Goal: Check status

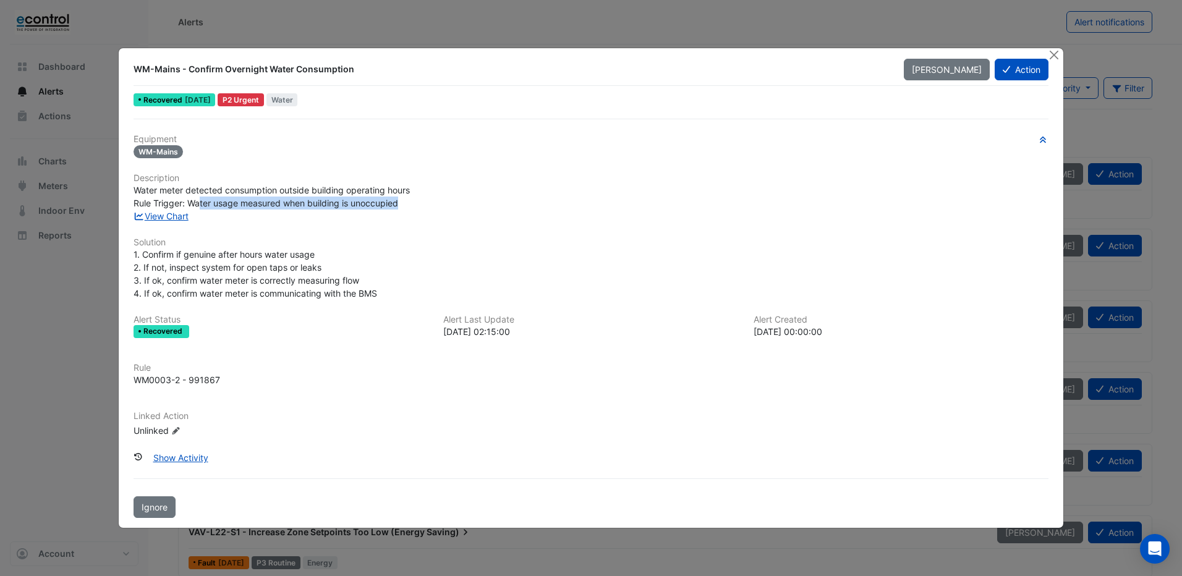
drag, startPoint x: 199, startPoint y: 202, endPoint x: 414, endPoint y: 198, distance: 214.6
click at [414, 198] on div "Water meter detected consumption outside building operating hours Rule Trigger:…" at bounding box center [591, 197] width 915 height 26
click at [151, 213] on link "View Chart" at bounding box center [161, 216] width 55 height 11
click at [1053, 56] on button "Close" at bounding box center [1054, 54] width 13 height 13
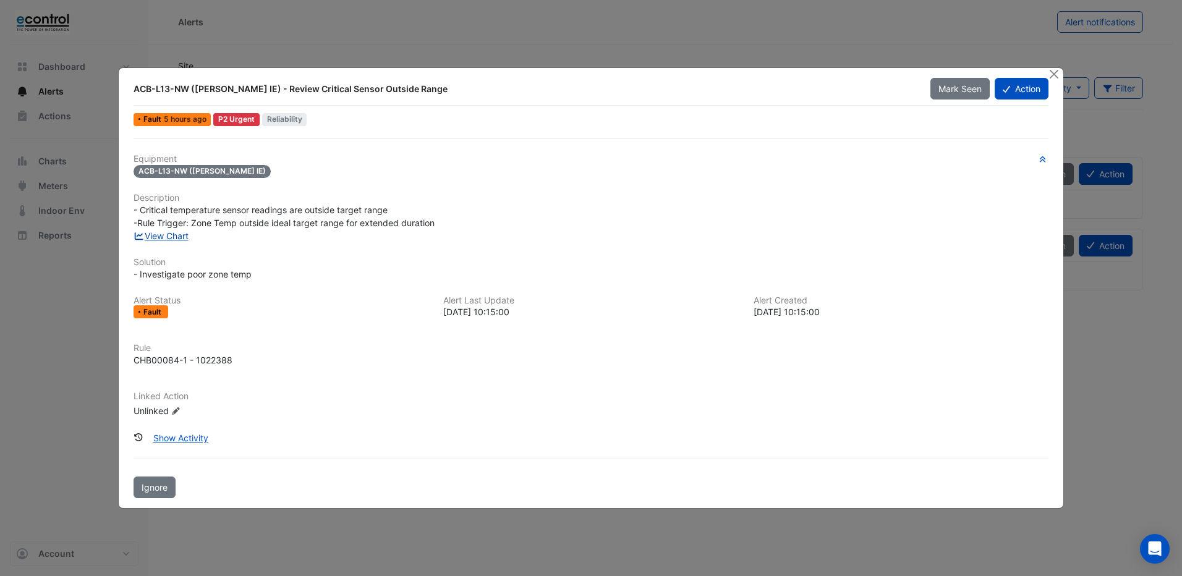
click at [175, 236] on link "View Chart" at bounding box center [161, 236] width 55 height 11
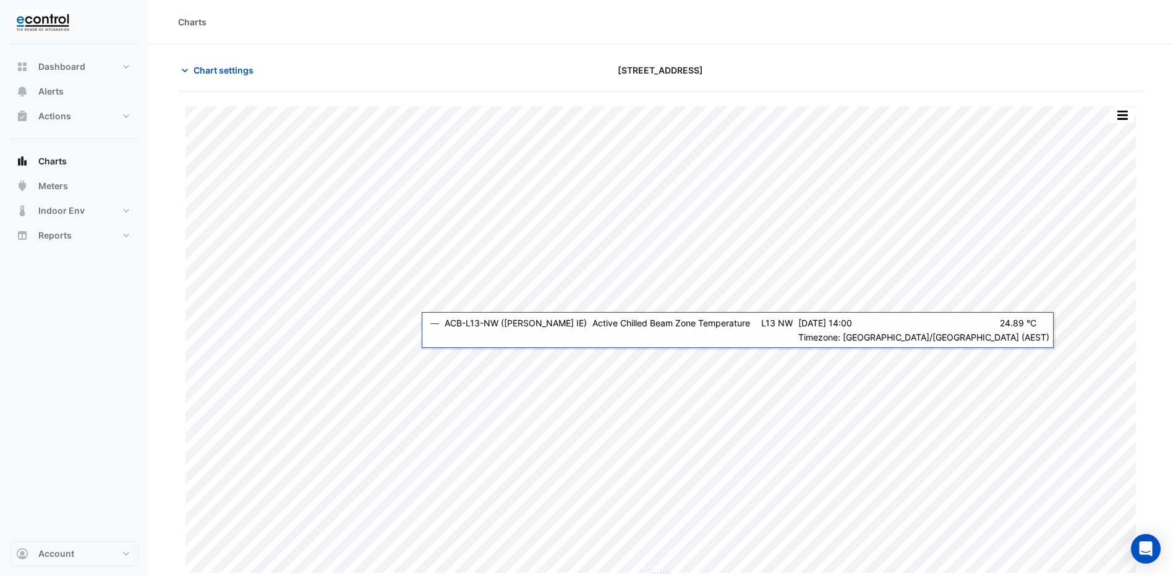
scroll to position [3, 0]
